Goal: Submit feedback/report problem: Submit feedback/report problem

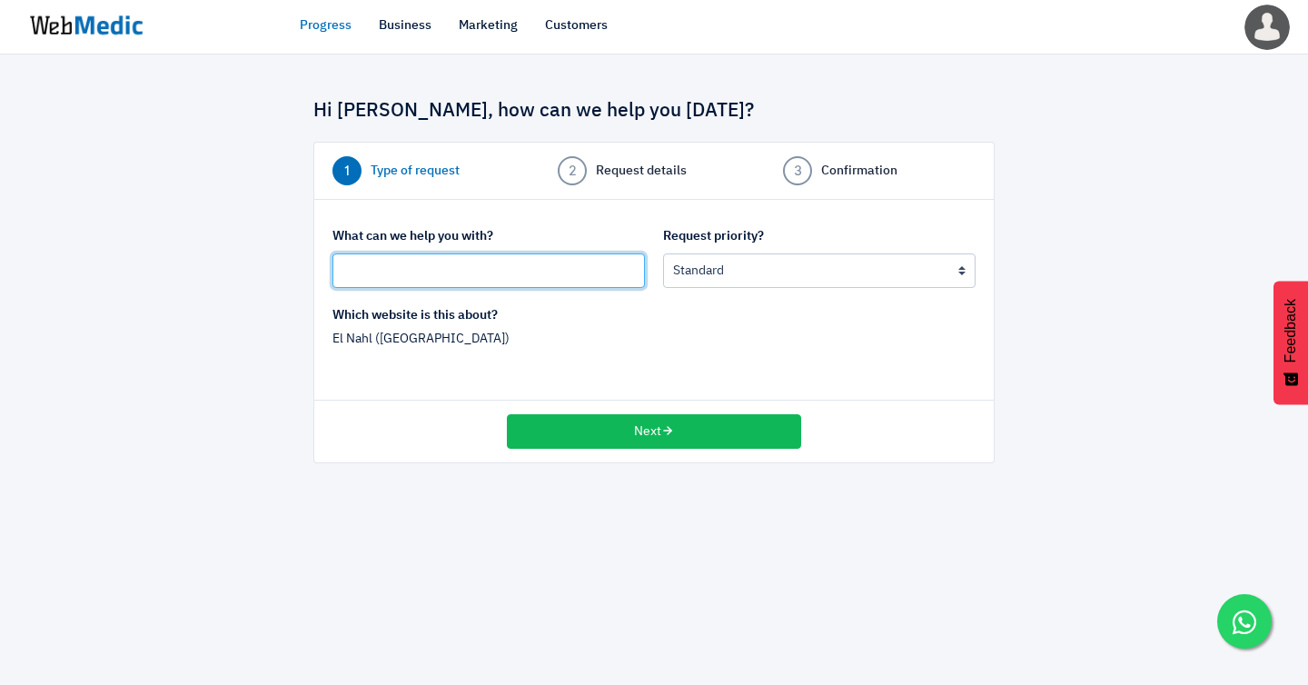
click at [454, 261] on input "text" at bounding box center [488, 270] width 313 height 35
click at [391, 263] on input "[SHOPIFY SG]" at bounding box center [488, 270] width 313 height 35
click at [447, 263] on input "[Shopify SG]" at bounding box center [488, 270] width 313 height 35
paste input "Draft Product Added for Free"
type input "[Shopify SG] Draft Product Added for Free"
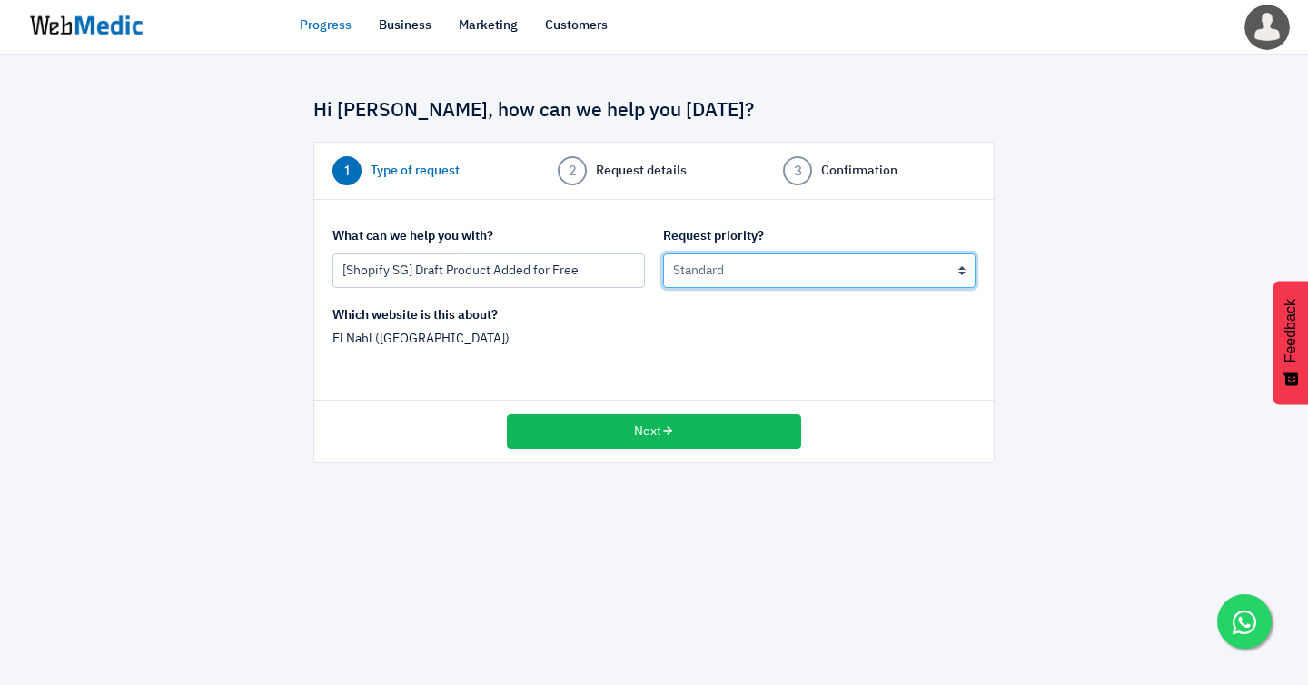
click at [726, 264] on select "Urgent: this is a mission critical issue High: this needs to be prioritized bef…" at bounding box center [819, 270] width 313 height 35
click at [709, 268] on select "Urgent: this is a mission critical issue High: this needs to be prioritized bef…" at bounding box center [819, 270] width 313 height 35
select select "2"
click at [663, 253] on select "Urgent: this is a mission critical issue High: this needs to be prioritized bef…" at bounding box center [819, 270] width 313 height 35
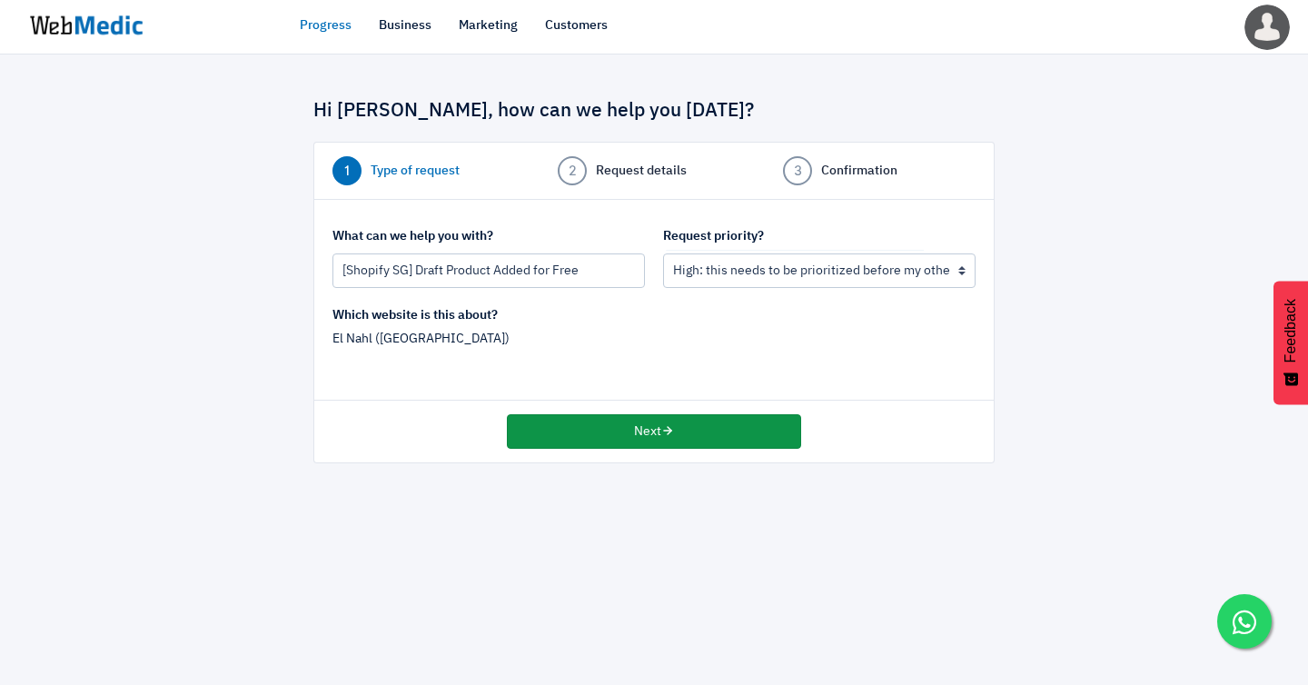
click at [612, 414] on button "Next" at bounding box center [654, 431] width 294 height 35
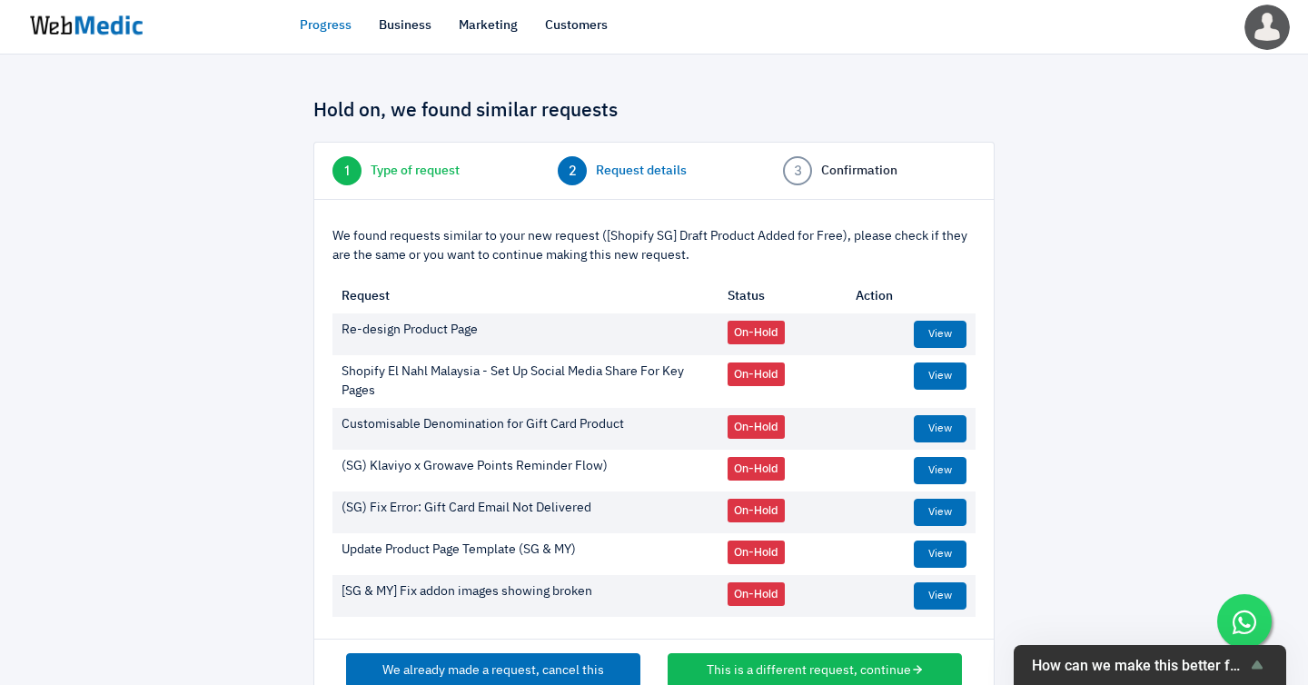
scroll to position [17, 0]
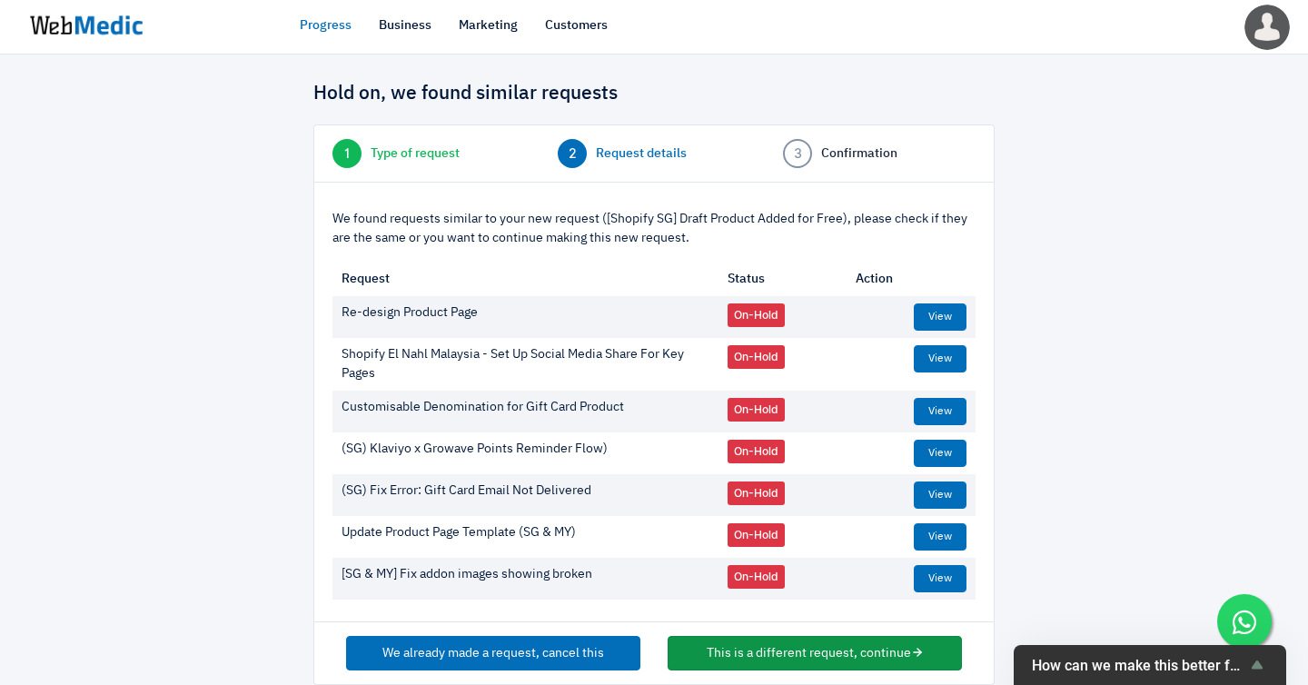
click at [822, 636] on button "This is a different request, continue" at bounding box center [815, 653] width 294 height 35
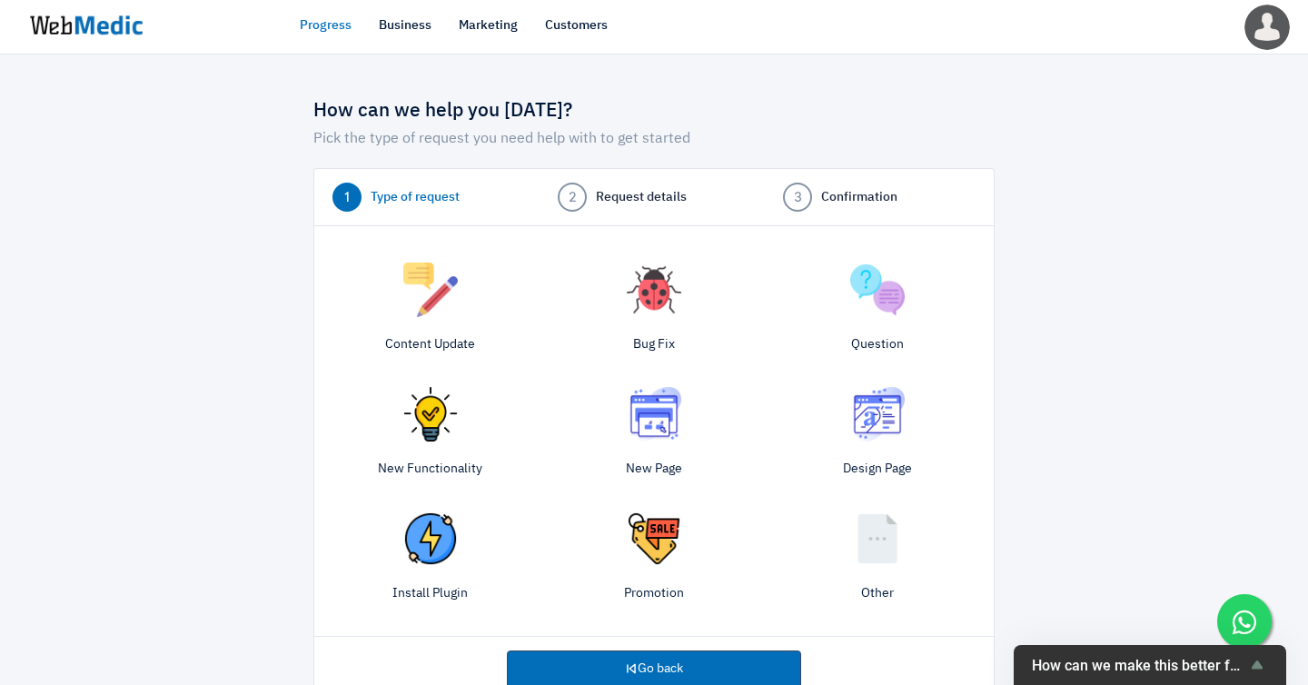
click at [859, 530] on img at bounding box center [877, 538] width 55 height 55
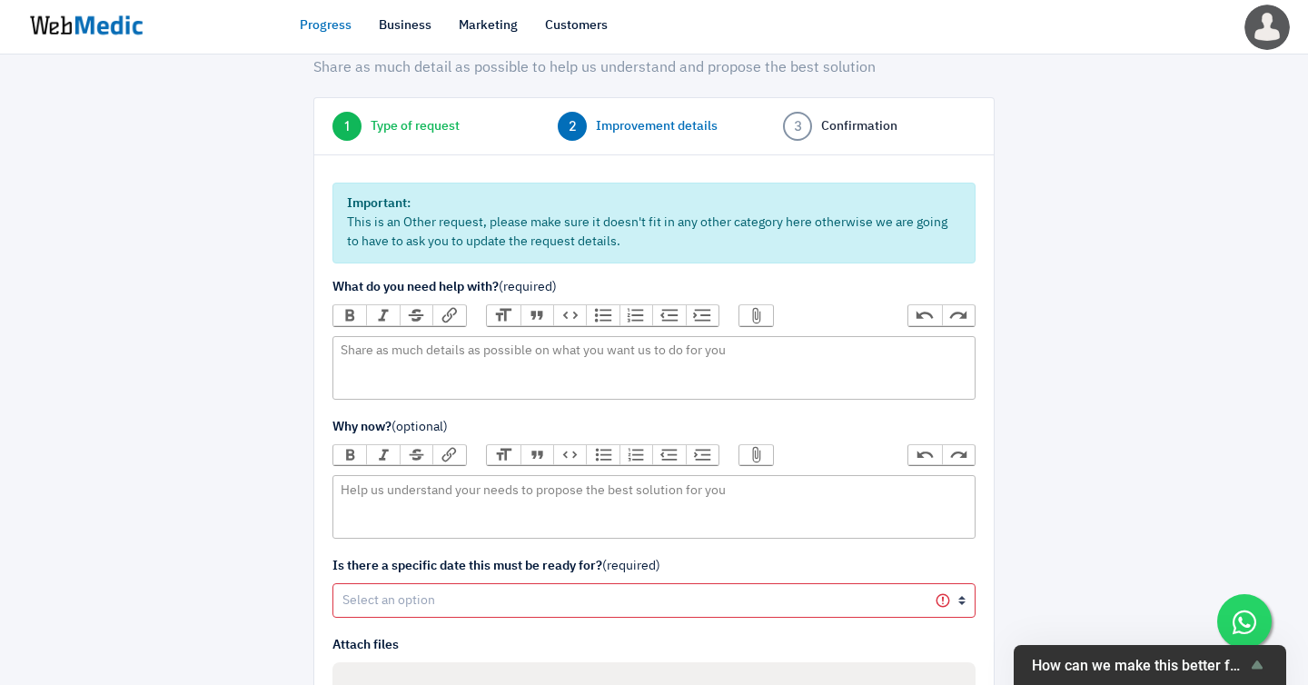
scroll to position [80, 0]
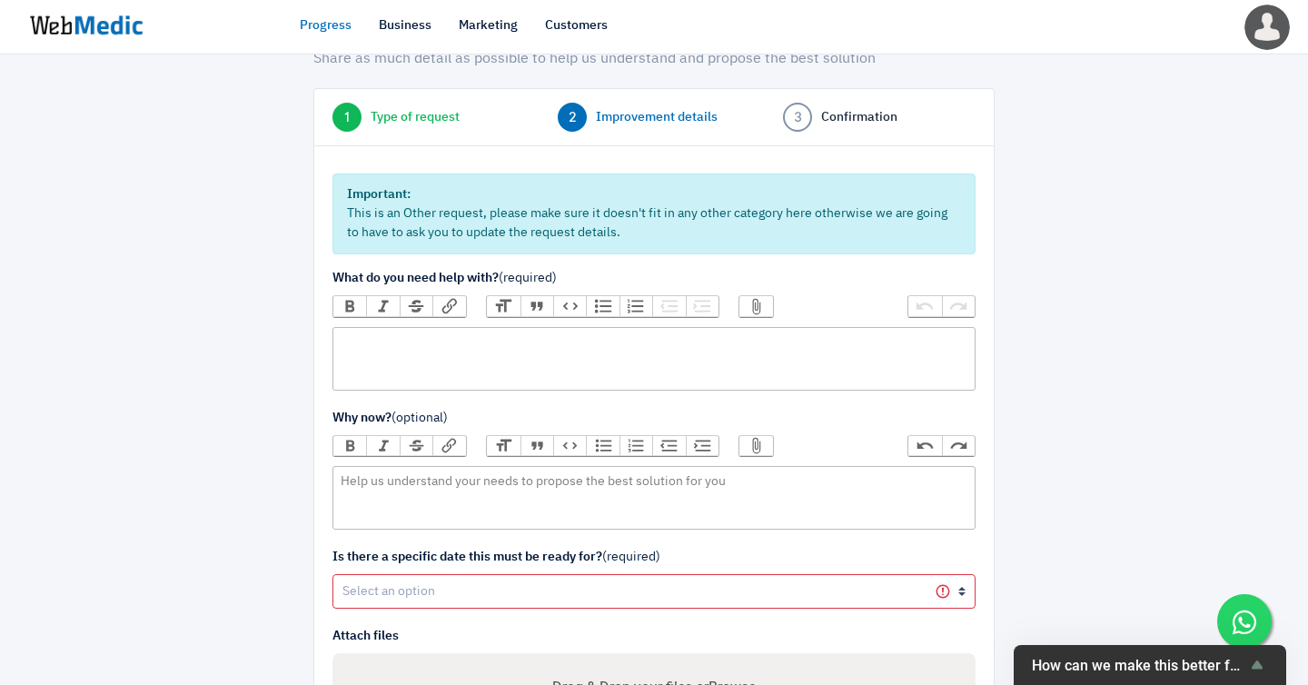
click at [620, 327] on trix-editor at bounding box center [653, 359] width 643 height 64
click at [472, 336] on trix-editor at bounding box center [653, 359] width 643 height 64
paste trix-editor "we got an ARP order but the customer managed to add the granola bar for free, e…"
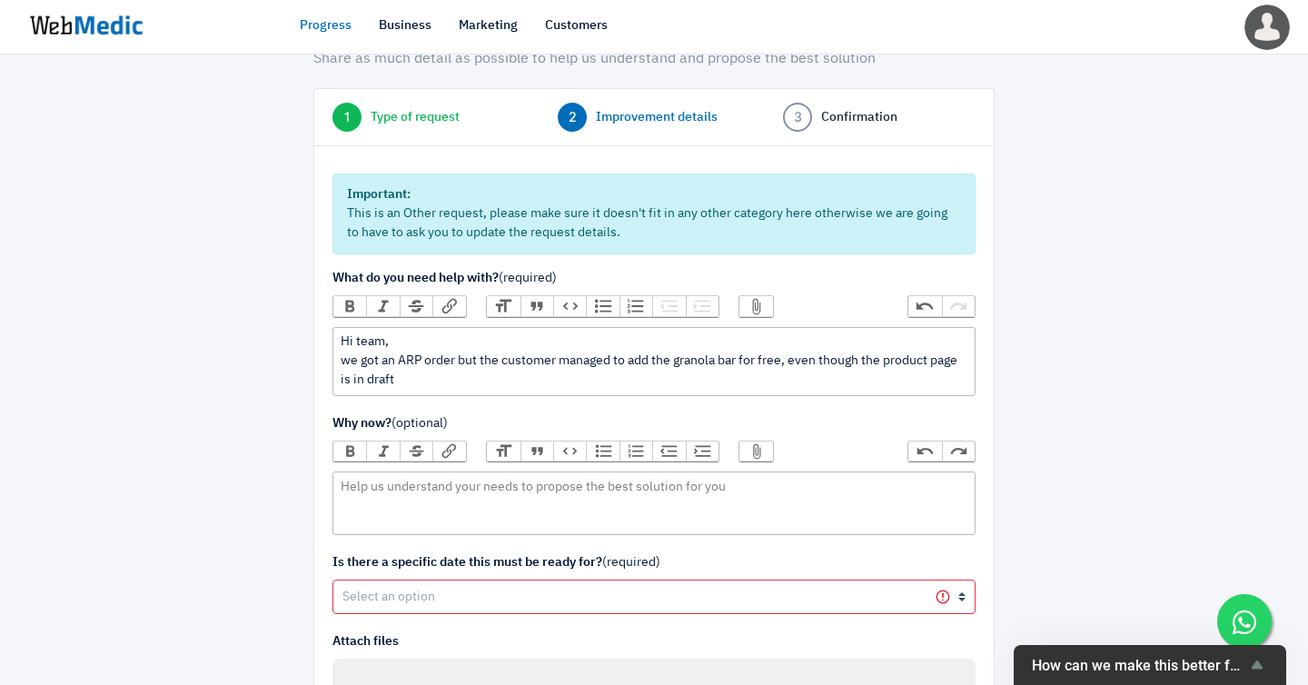
click at [374, 342] on div "Hi team, we got an ARP order but the customer managed to add the granola bar fo…" at bounding box center [654, 360] width 626 height 57
click at [487, 341] on div "Hi team, We received an ARP order but the customer managed to add the granola b…" at bounding box center [654, 360] width 626 height 57
click at [967, 340] on div "Hi team, We received an ARP order, and the customer managed to add the granola …" at bounding box center [654, 360] width 626 height 57
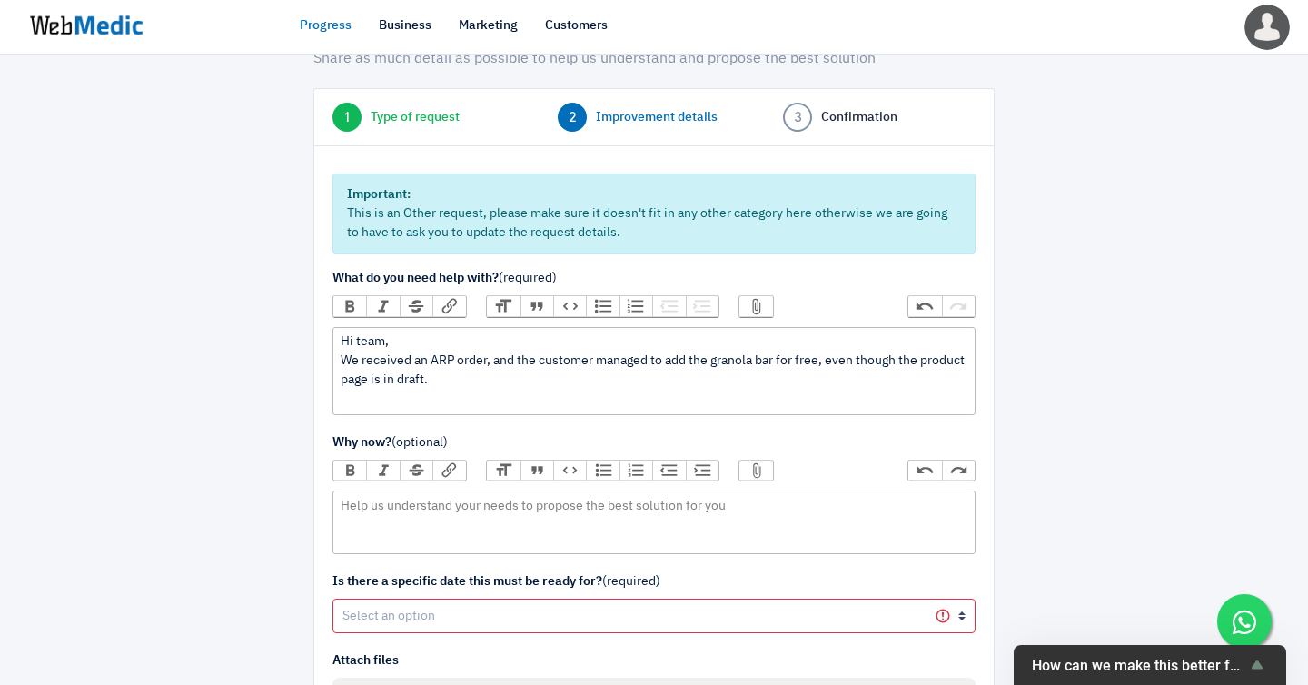
click at [739, 296] on button "Attach Files" at bounding box center [755, 306] width 33 height 20
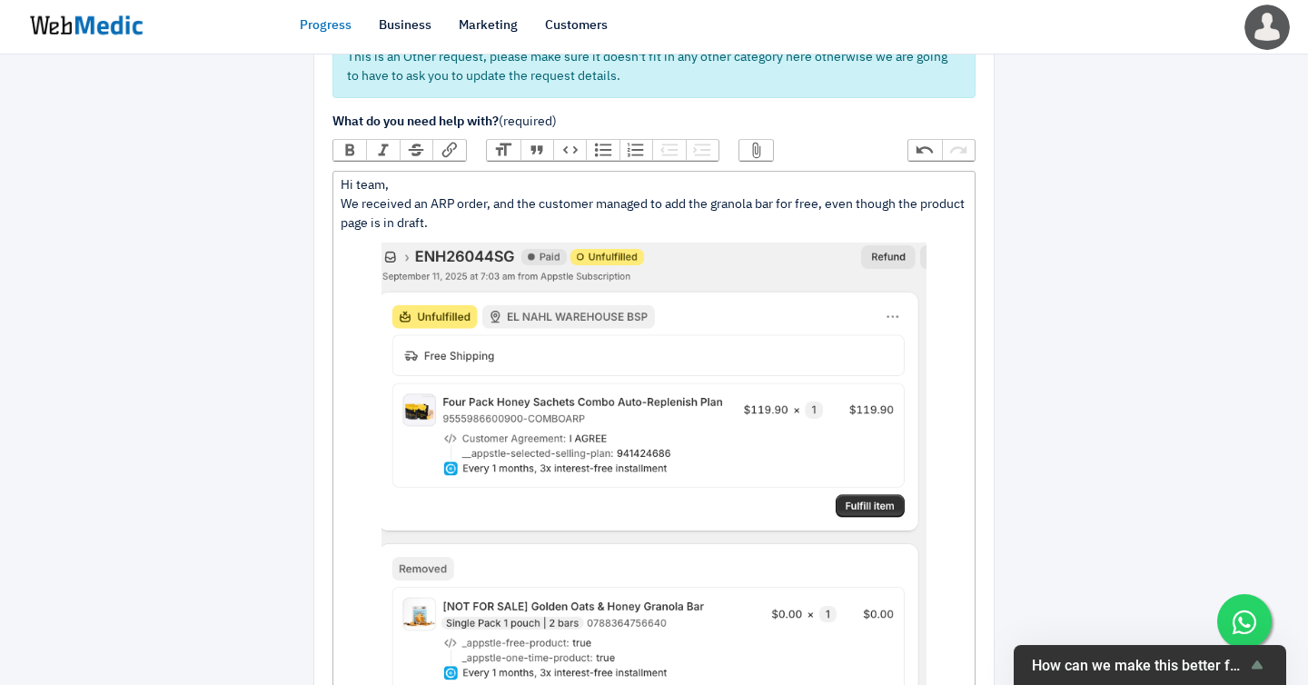
scroll to position [239, 0]
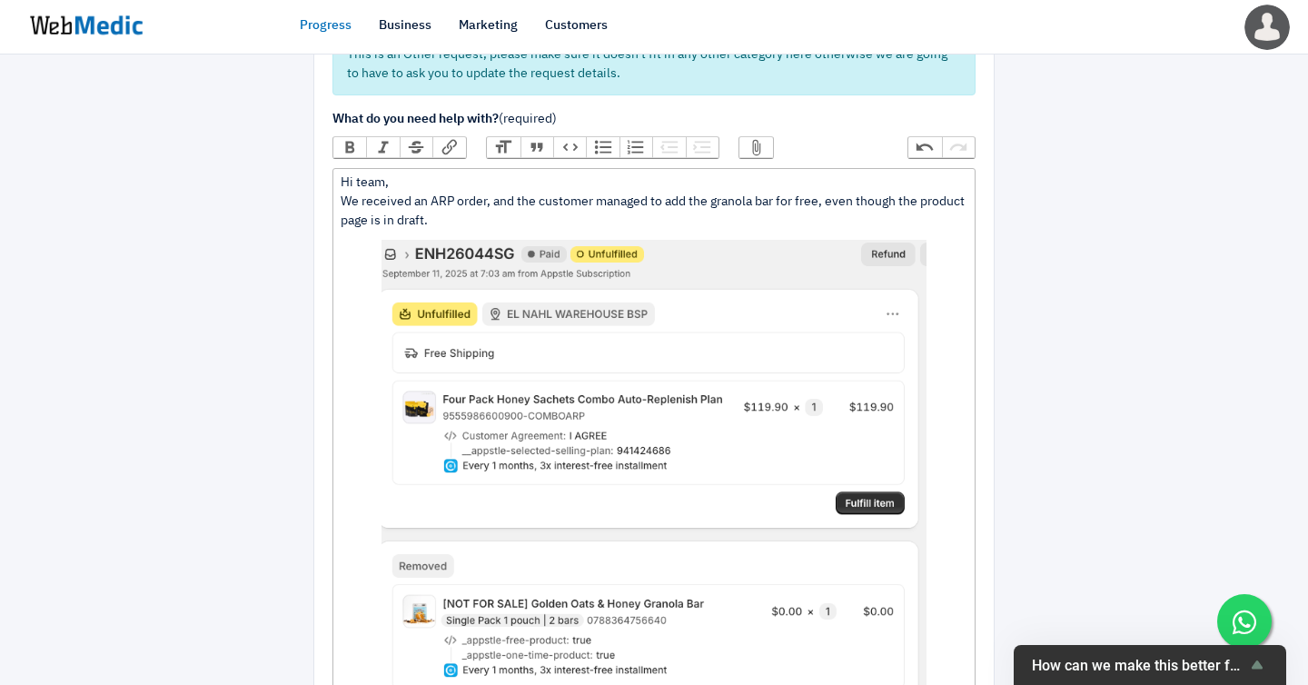
click at [391, 192] on div "Hi team, We received an ARP order, and the customer managed to add the granola …" at bounding box center [654, 458] width 626 height 569
paste trix-editor "how can we prevent this from happening again?"
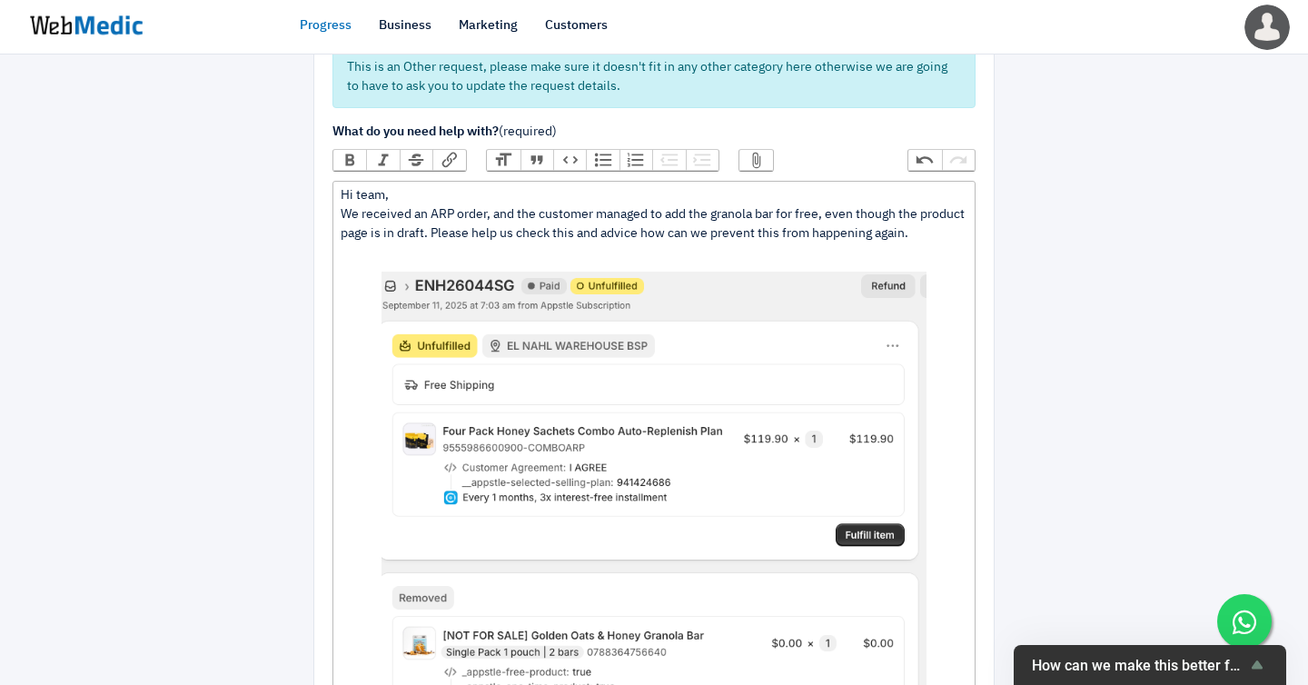
scroll to position [223, 0]
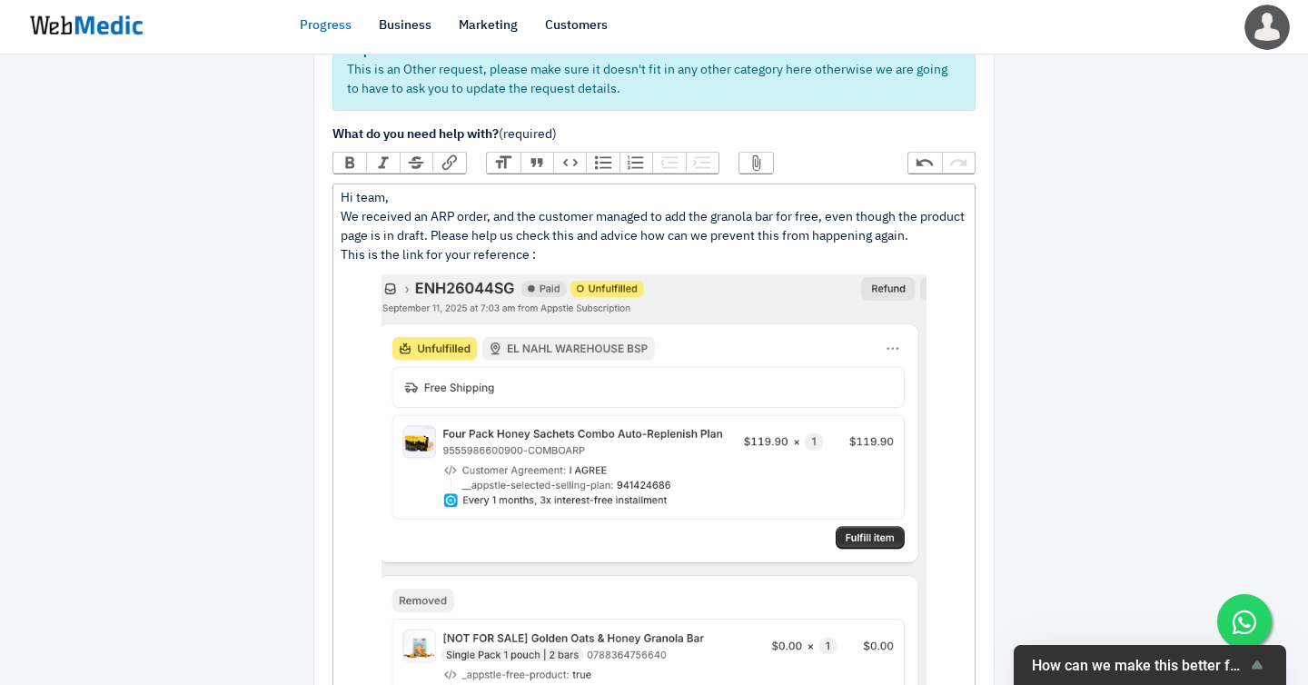
paste trix-editor "<div>Hi team,<br>We received an ARP order, and the customer managed to add the …"
type trix-editor "<div>Hi team,<br>We received an ARP order, and the customer managed to add the …"
drag, startPoint x: 902, startPoint y: 229, endPoint x: 511, endPoint y: 225, distance: 390.6
click at [511, 225] on div "Hi team, We received an ARP order, and the customer managed to add the granola …" at bounding box center [654, 483] width 626 height 588
click at [438, 153] on button "Link" at bounding box center [448, 163] width 33 height 20
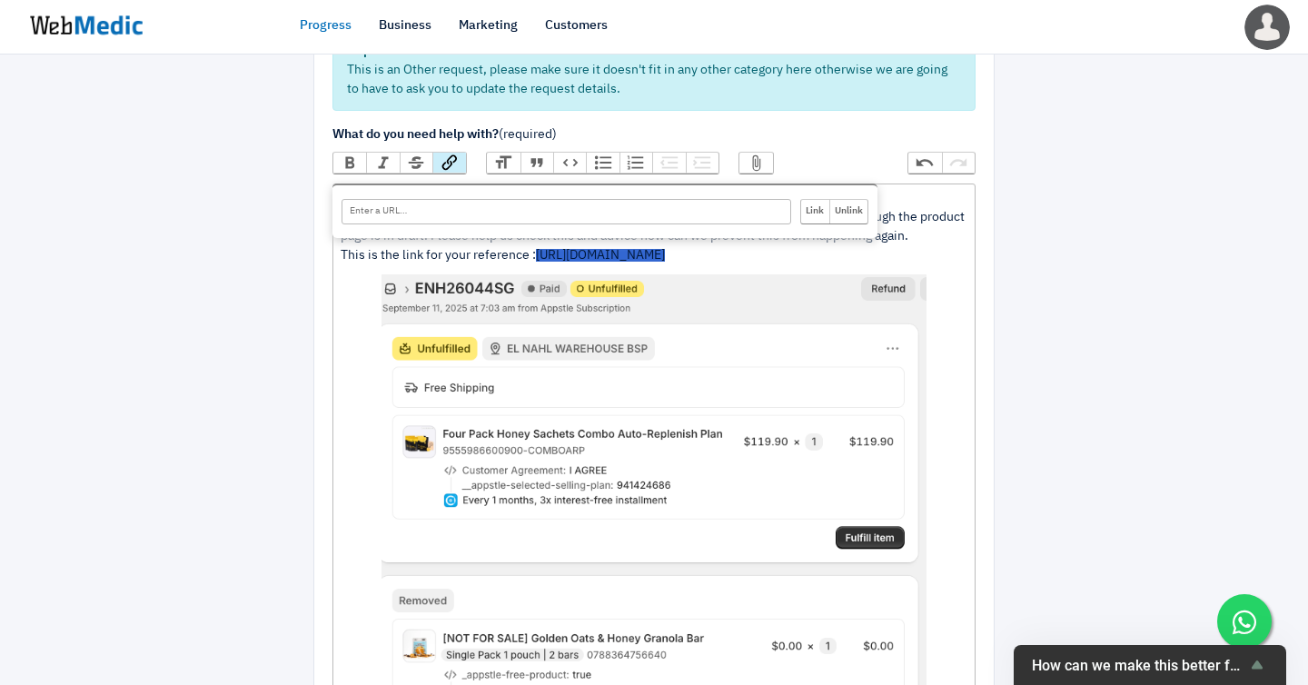
click at [438, 199] on input "URL" at bounding box center [567, 211] width 450 height 25
paste input "https://admin.shopify.com/store/el-nahl-honey/customers/7279397109806"
type input "https://admin.shopify.com/store/el-nahl-honey/customers/7279397109806"
click at [816, 200] on input "Link" at bounding box center [815, 212] width 28 height 24
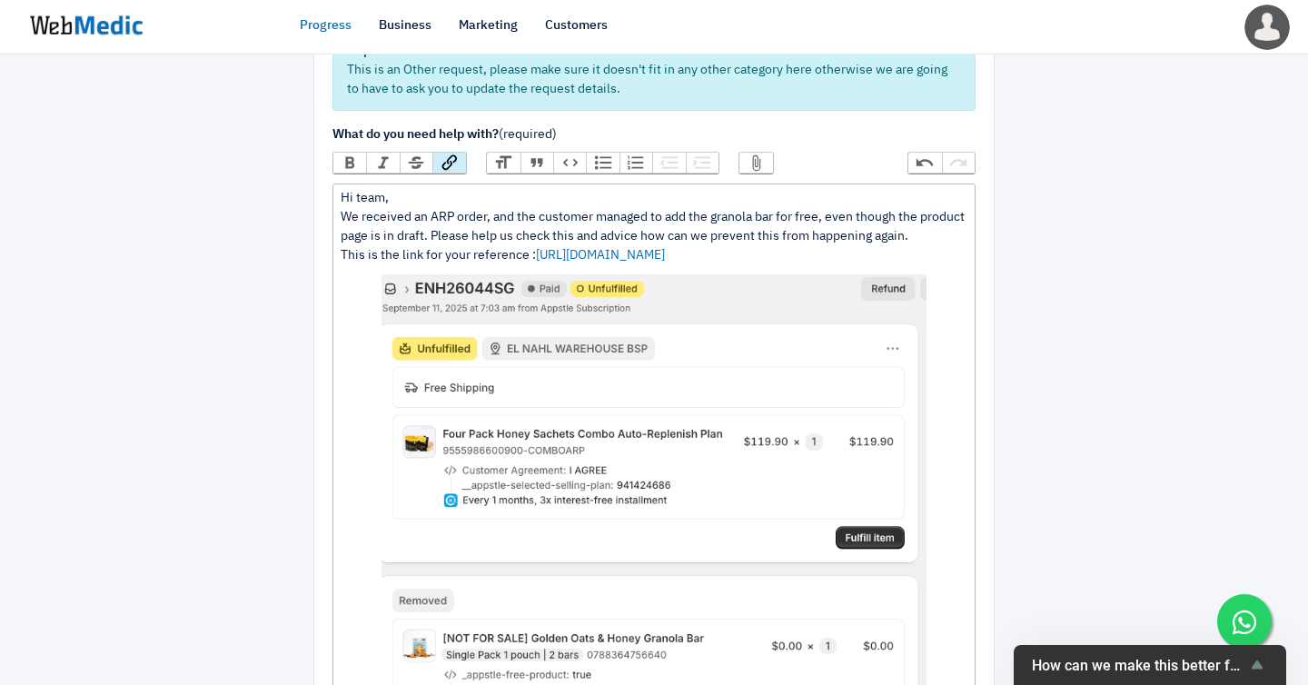
click at [1081, 345] on div at bounding box center [1096, 532] width 177 height 1348
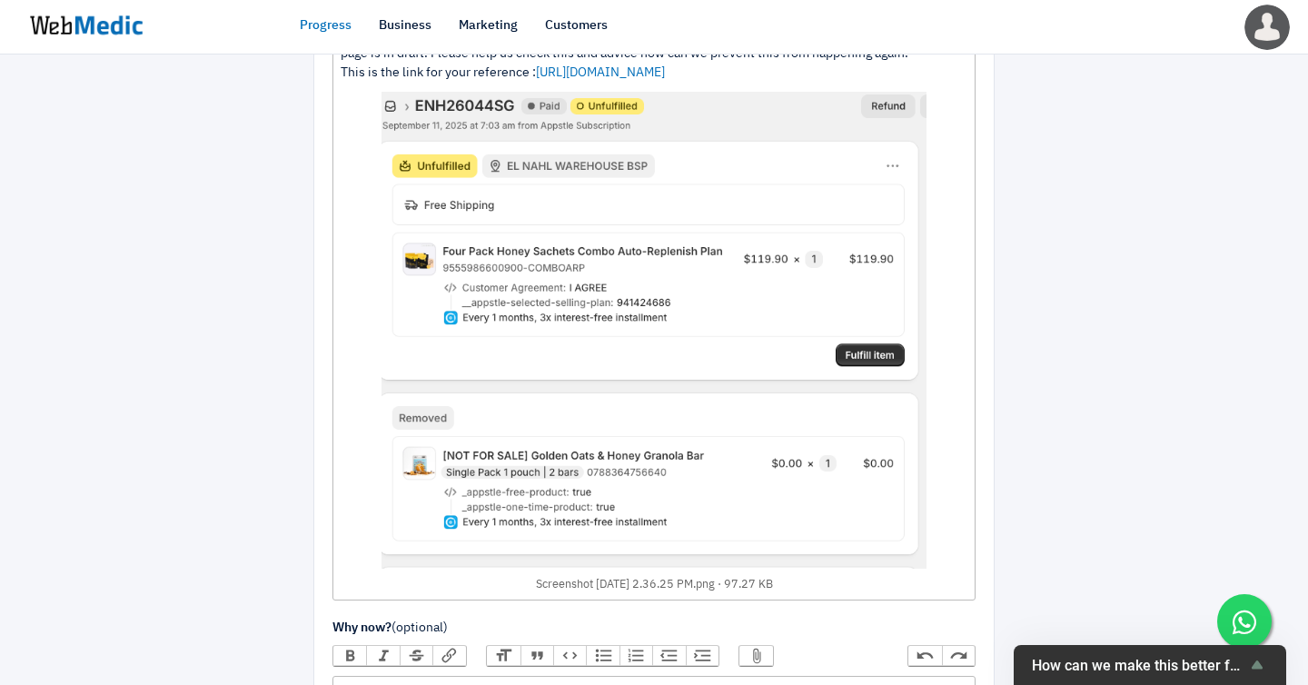
scroll to position [712, 0]
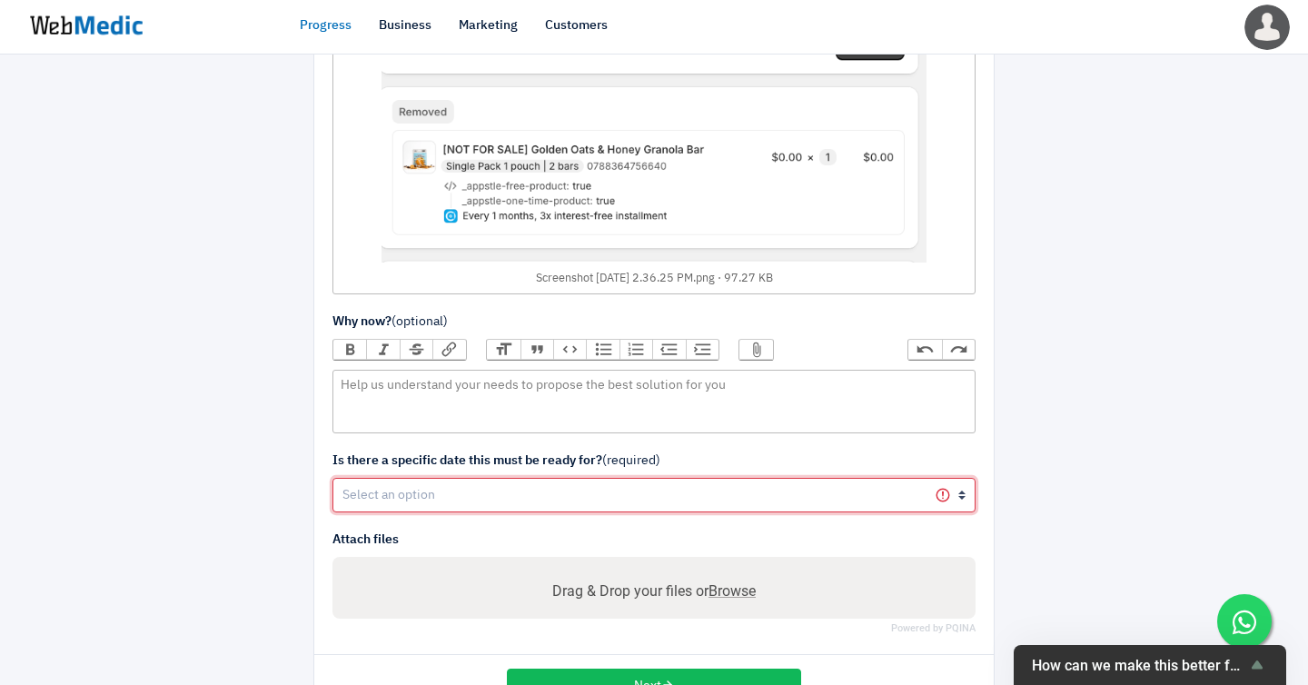
click at [565, 478] on select "Yes No" at bounding box center [653, 495] width 643 height 35
select select "1"
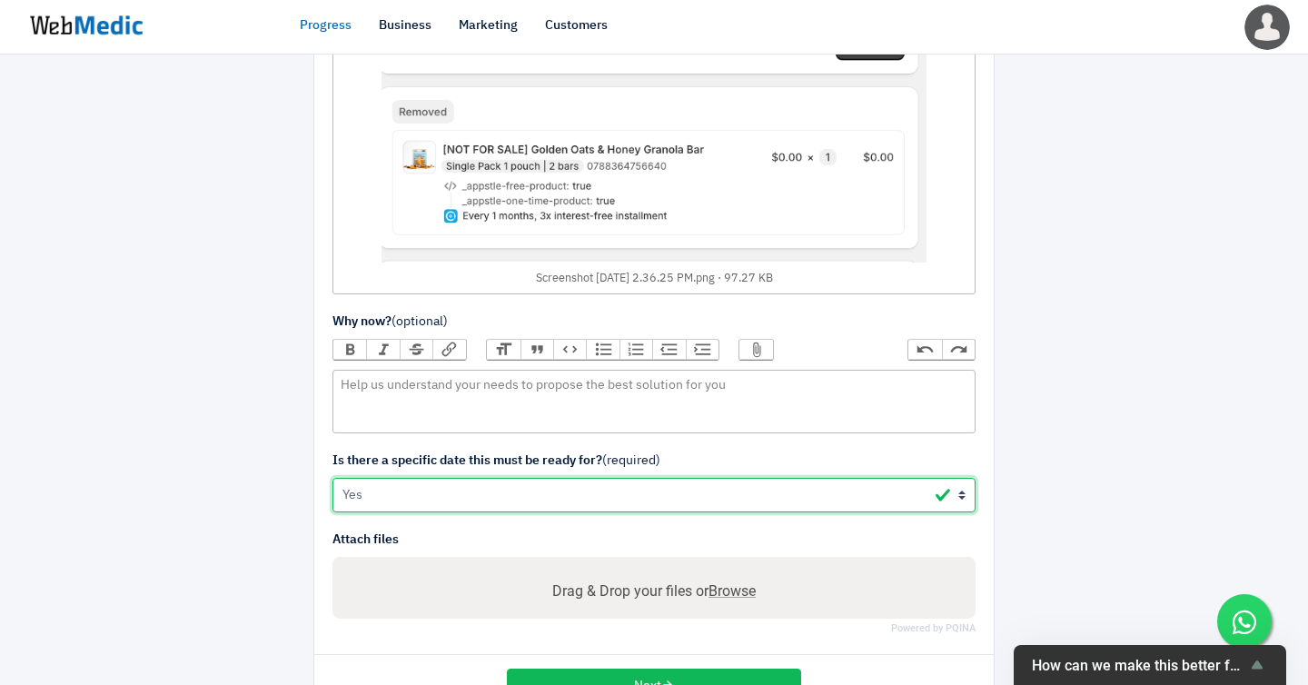
click at [332, 478] on select "Yes No" at bounding box center [653, 495] width 643 height 35
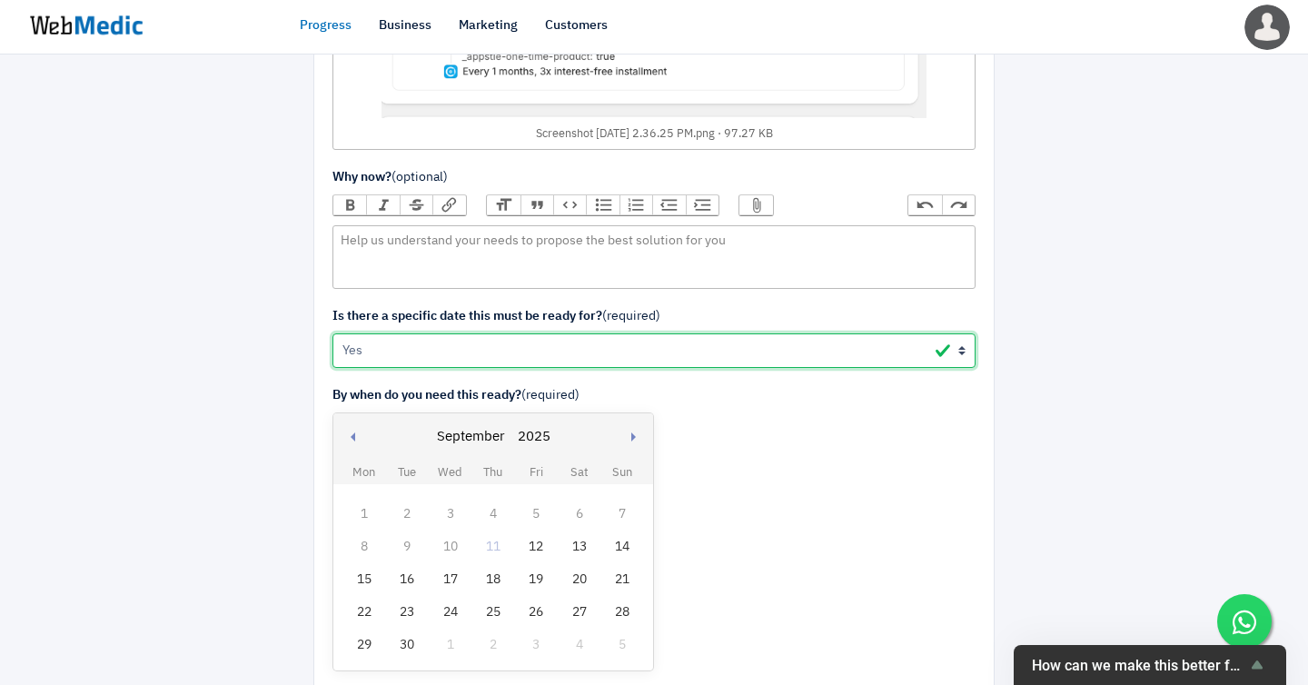
scroll to position [869, 0]
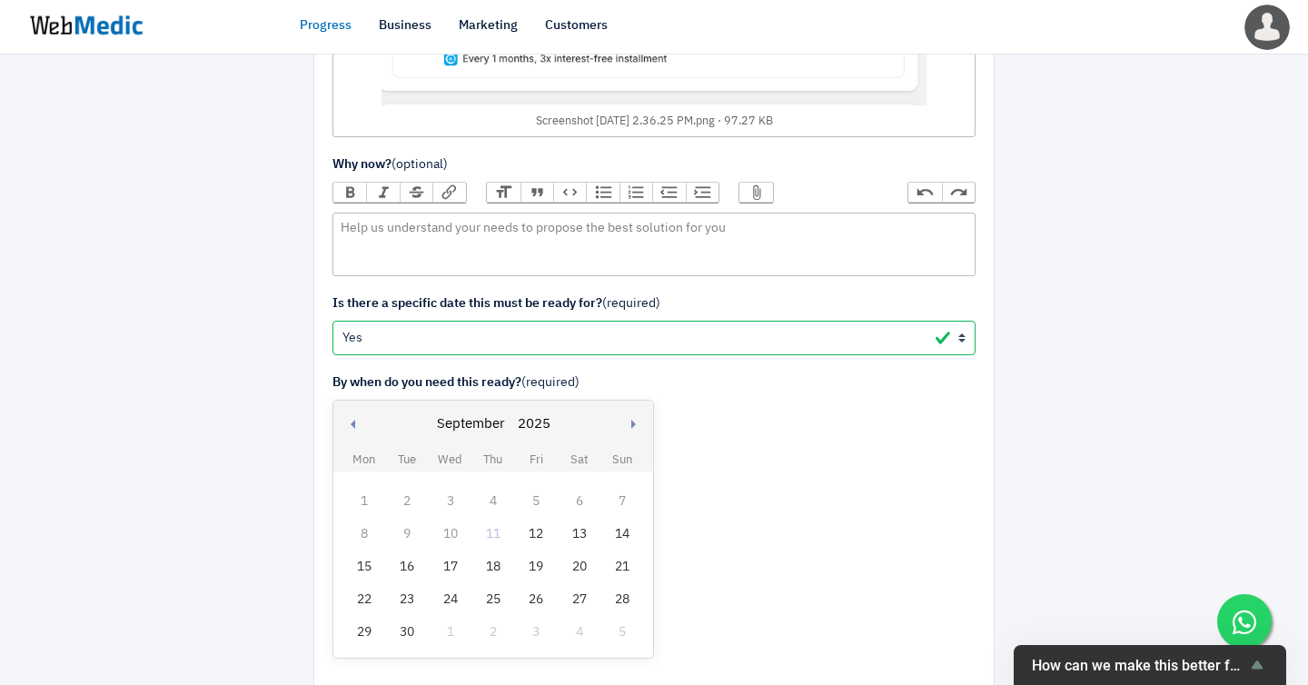
click at [532, 522] on div "12" at bounding box center [536, 534] width 24 height 24
click at [202, 427] on div at bounding box center [211, 41] width 177 height 1658
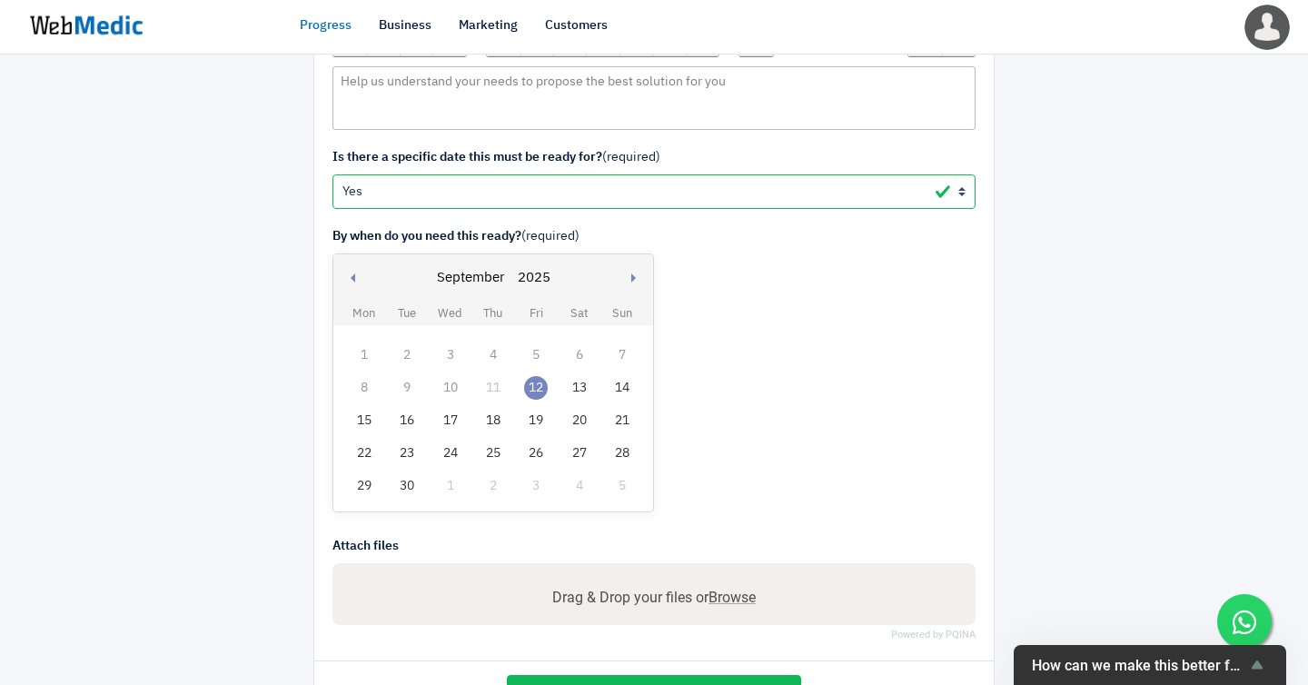
scroll to position [1017, 0]
click at [703, 673] on button "Next" at bounding box center [654, 690] width 294 height 35
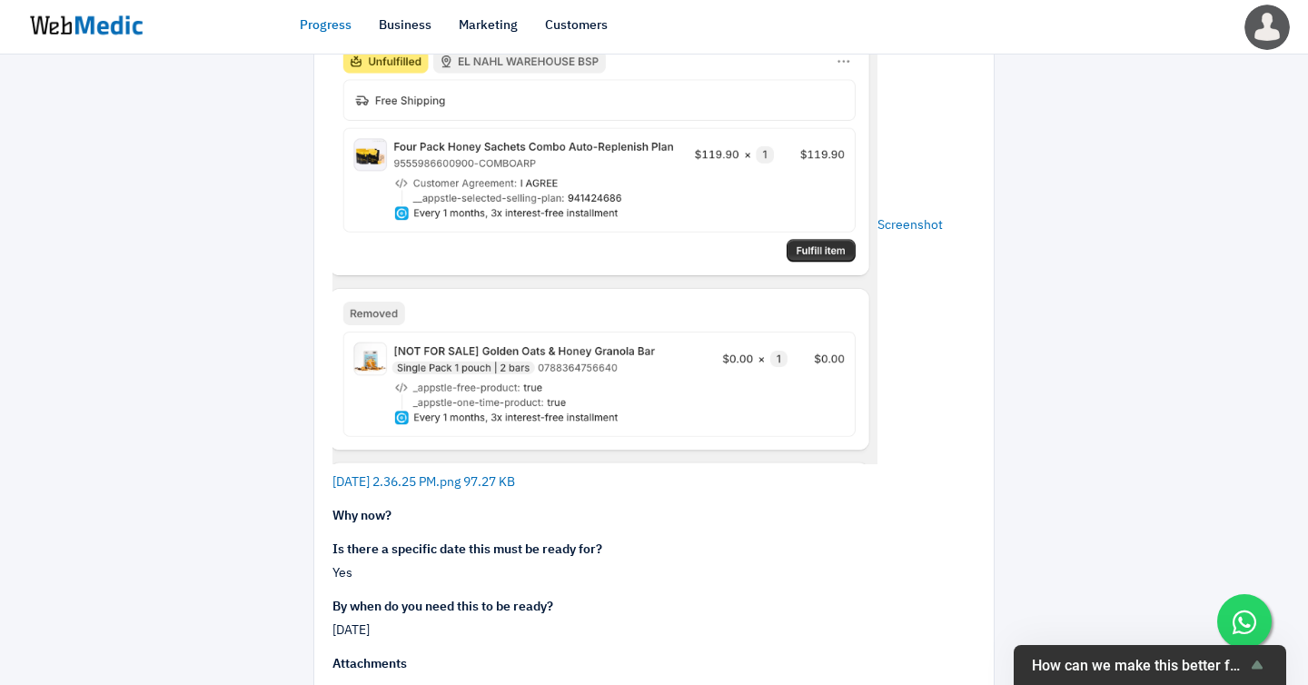
scroll to position [558, 0]
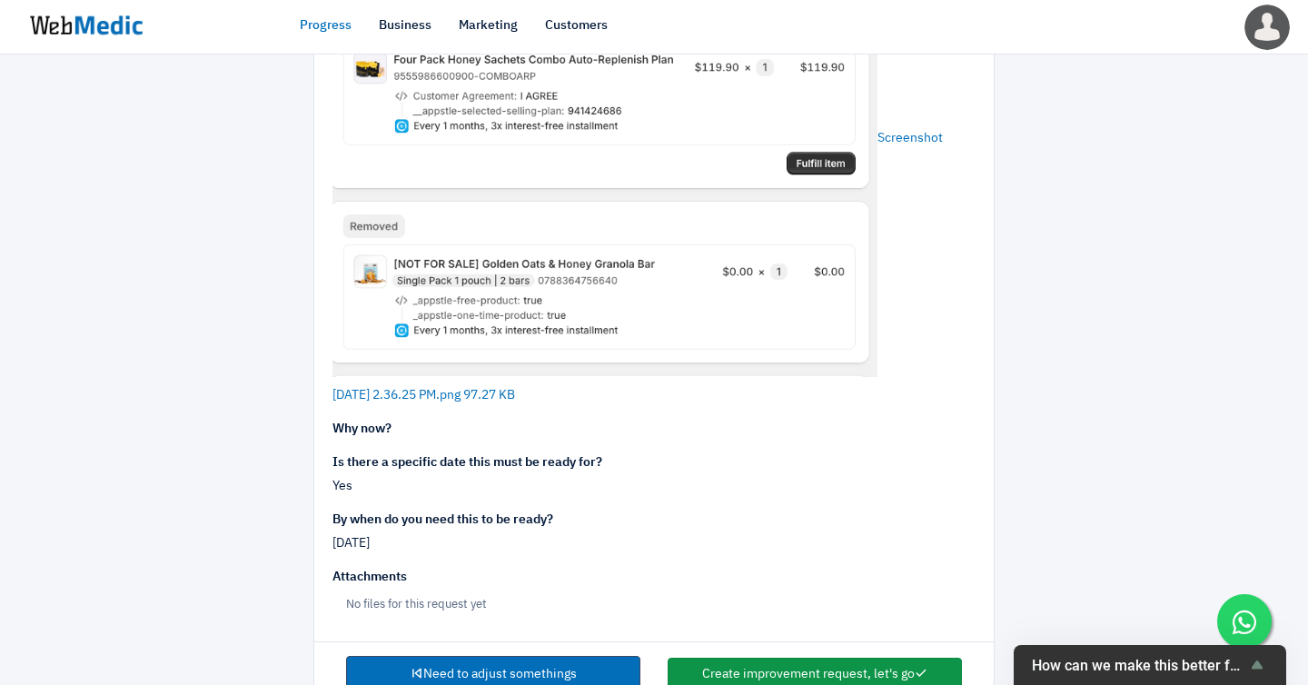
click at [785, 658] on button "Create improvement request, let's go" at bounding box center [815, 675] width 294 height 35
